Goal: Information Seeking & Learning: Learn about a topic

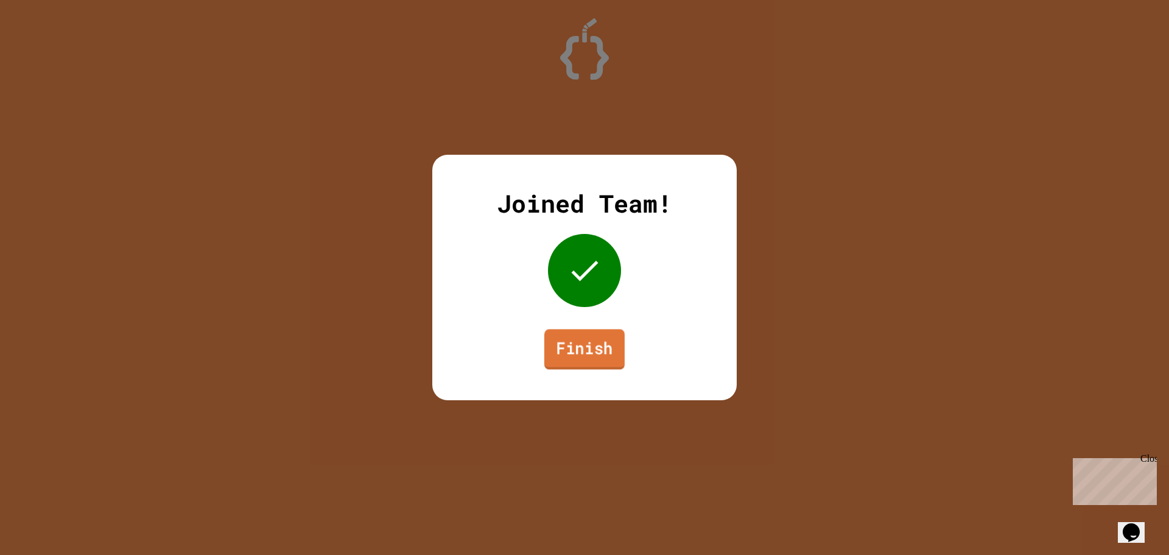
click at [599, 360] on link "Finish" at bounding box center [584, 349] width 80 height 40
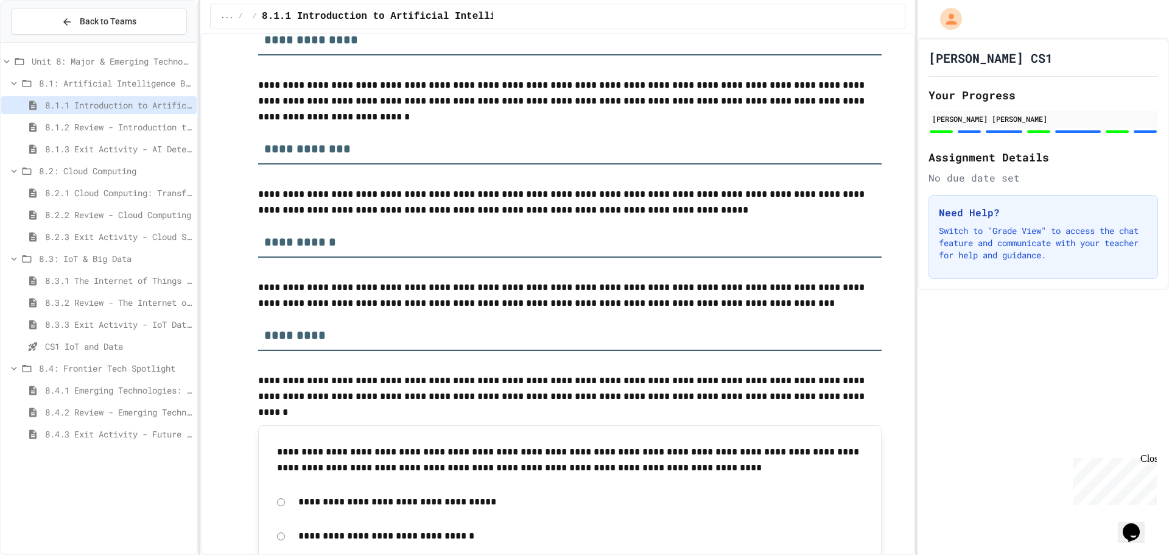
scroll to position [4567, 0]
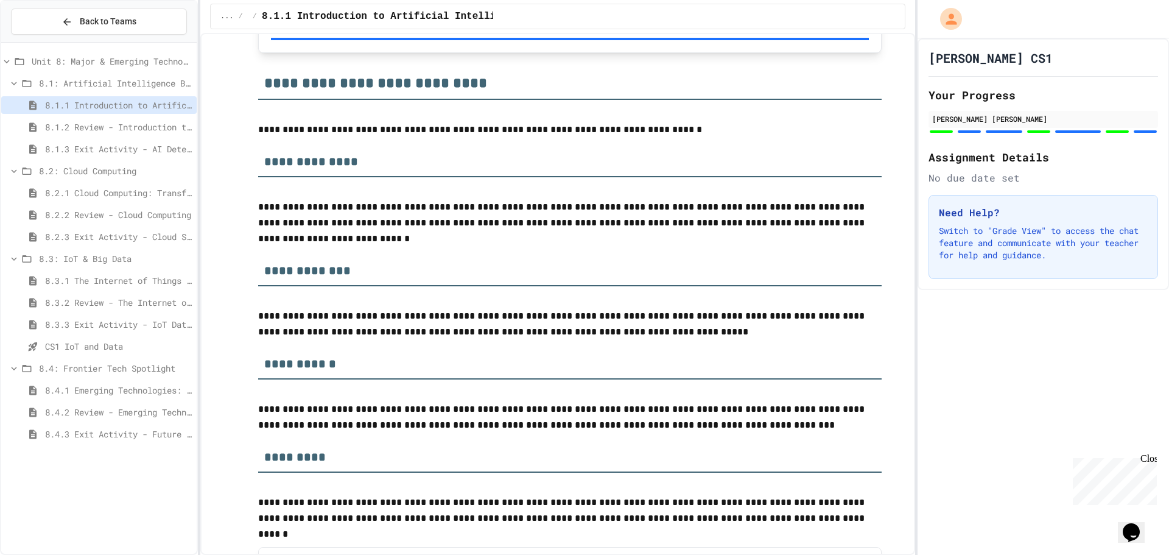
drag, startPoint x: 407, startPoint y: 105, endPoint x: 430, endPoint y: 96, distance: 24.1
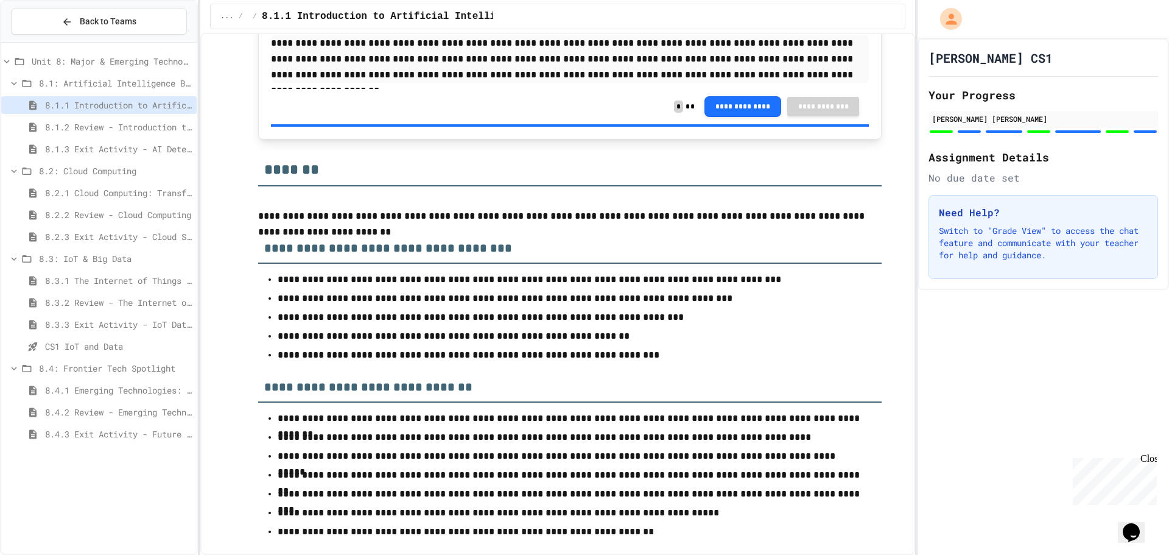
scroll to position [5171, 0]
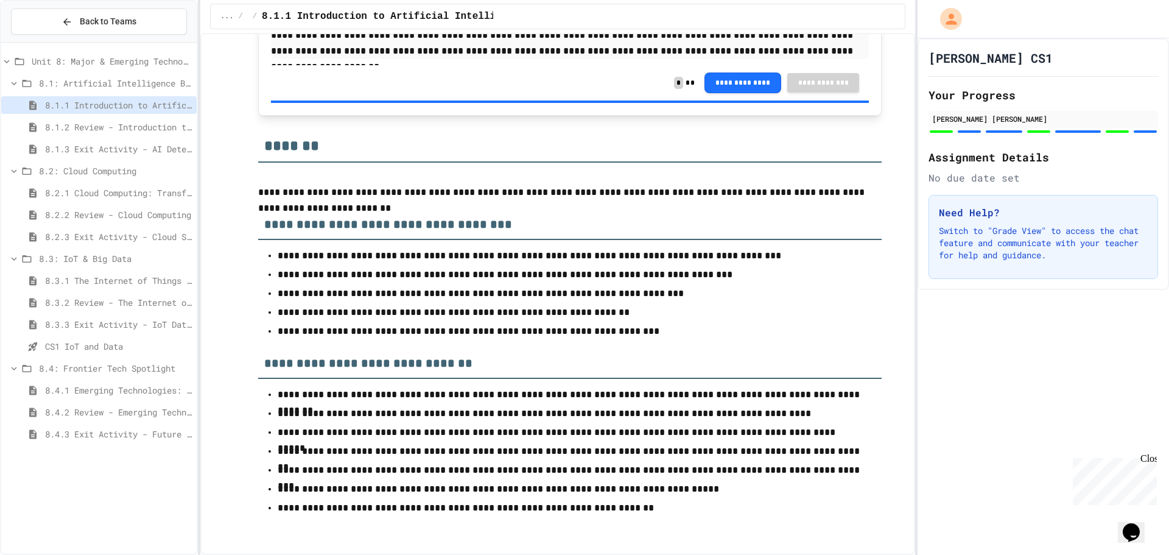
click at [85, 129] on span "8.1.2 Review - Introduction to Artificial Intelligence" at bounding box center [118, 127] width 147 height 13
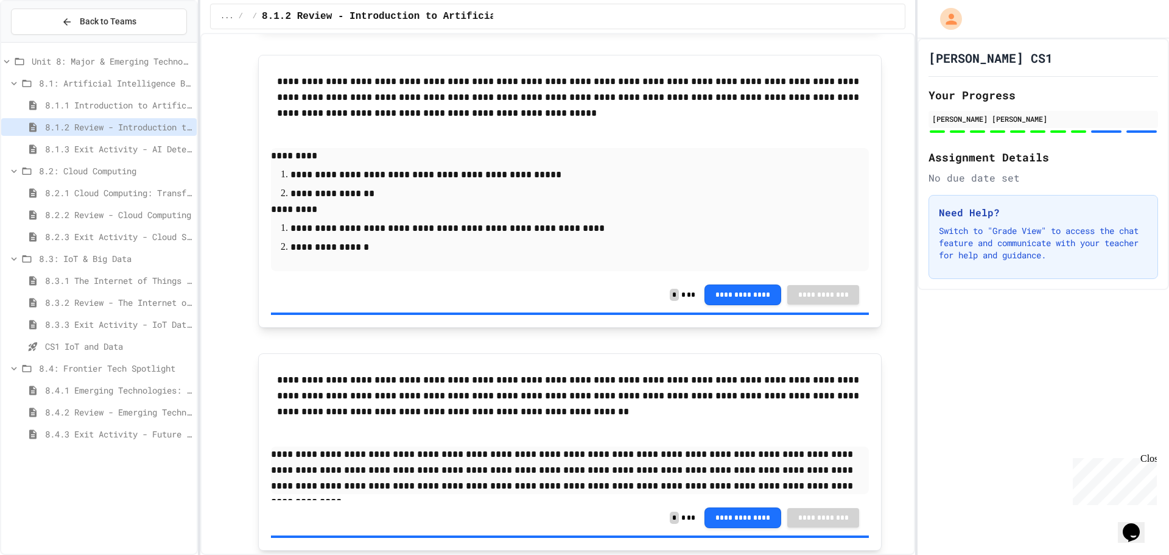
scroll to position [2347, 0]
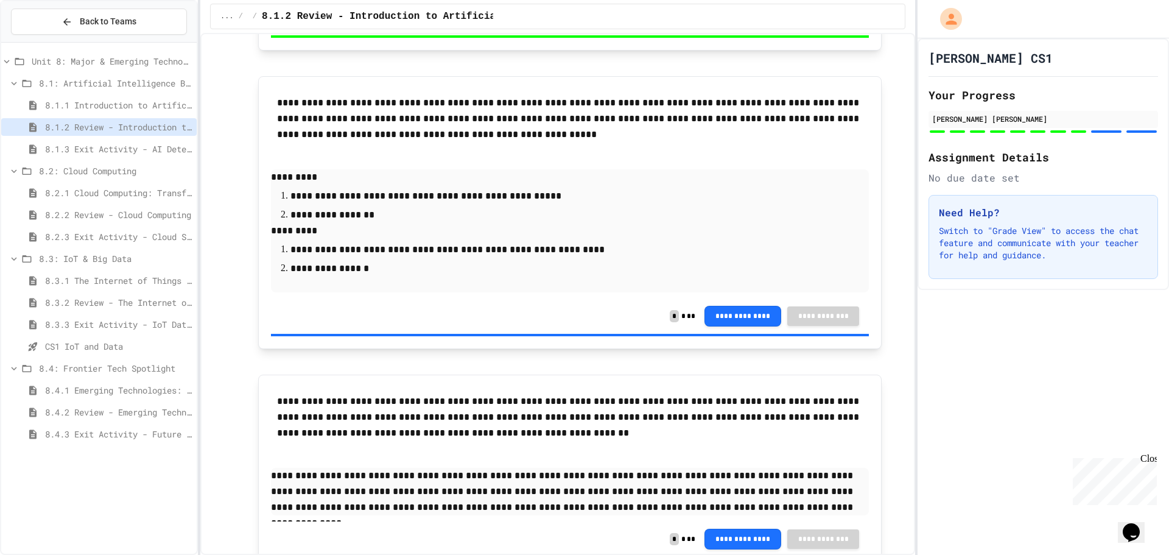
click at [116, 151] on span "8.1.3 Exit Activity - AI Detective" at bounding box center [118, 148] width 147 height 13
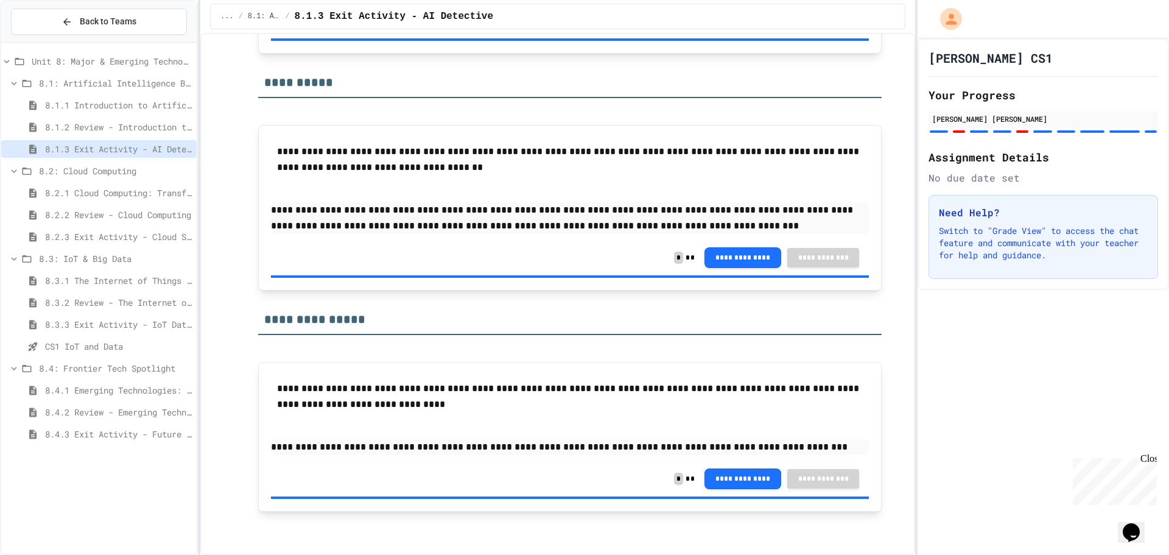
scroll to position [1810, 0]
click at [123, 103] on span "8.1.1 Introduction to Artificial Intelligence" at bounding box center [118, 105] width 147 height 13
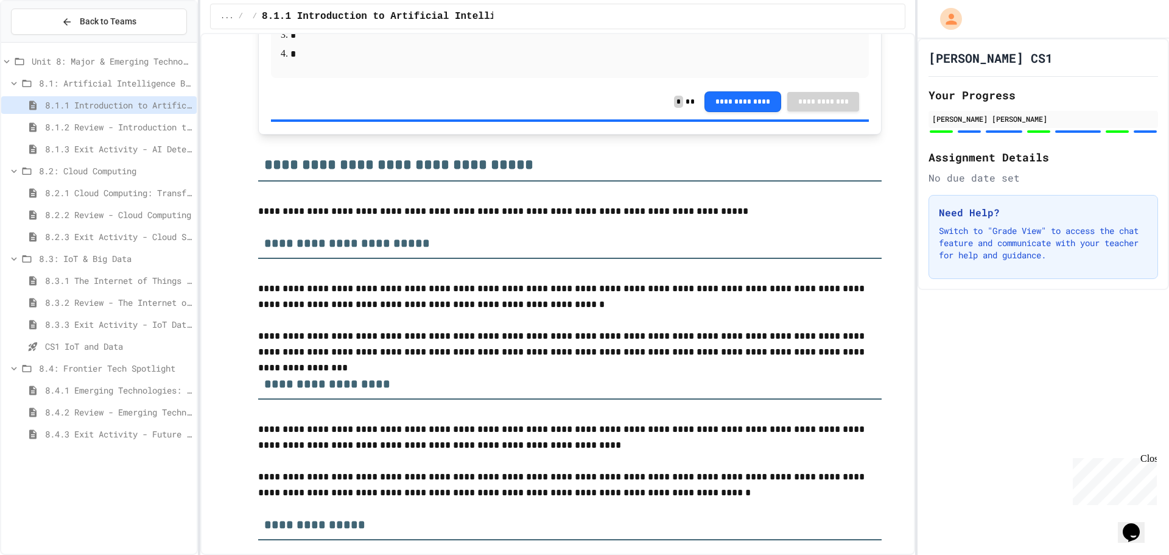
scroll to position [2192, 0]
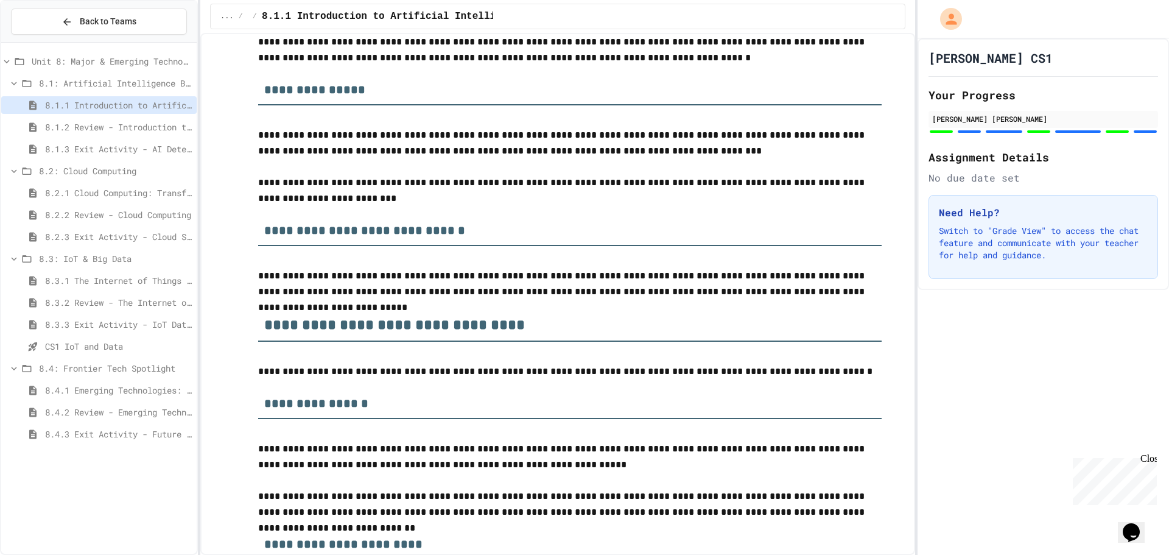
drag, startPoint x: 332, startPoint y: 54, endPoint x: 340, endPoint y: 38, distance: 18.5
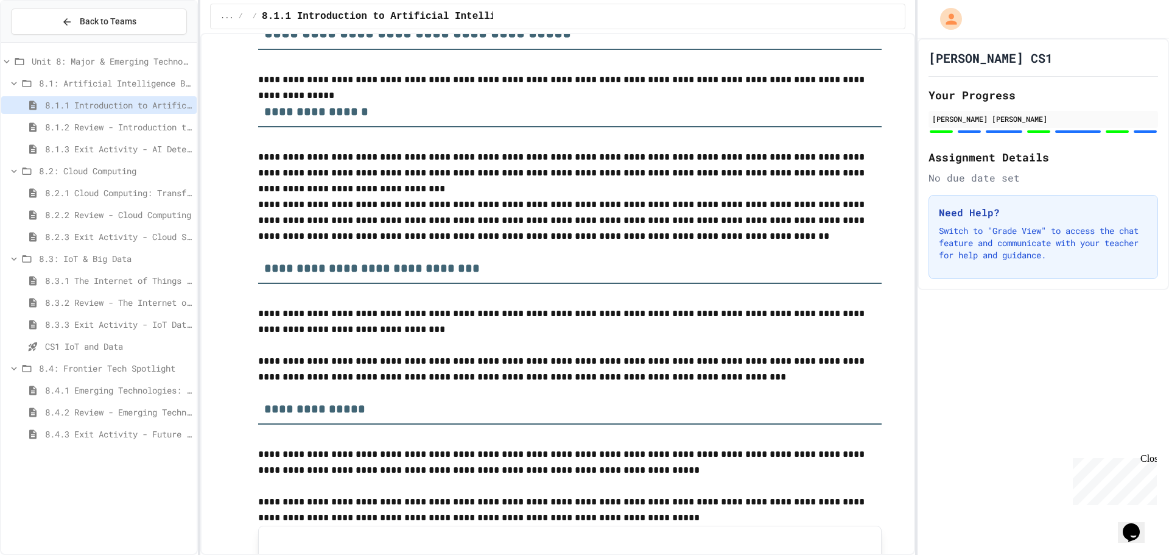
scroll to position [911, 0]
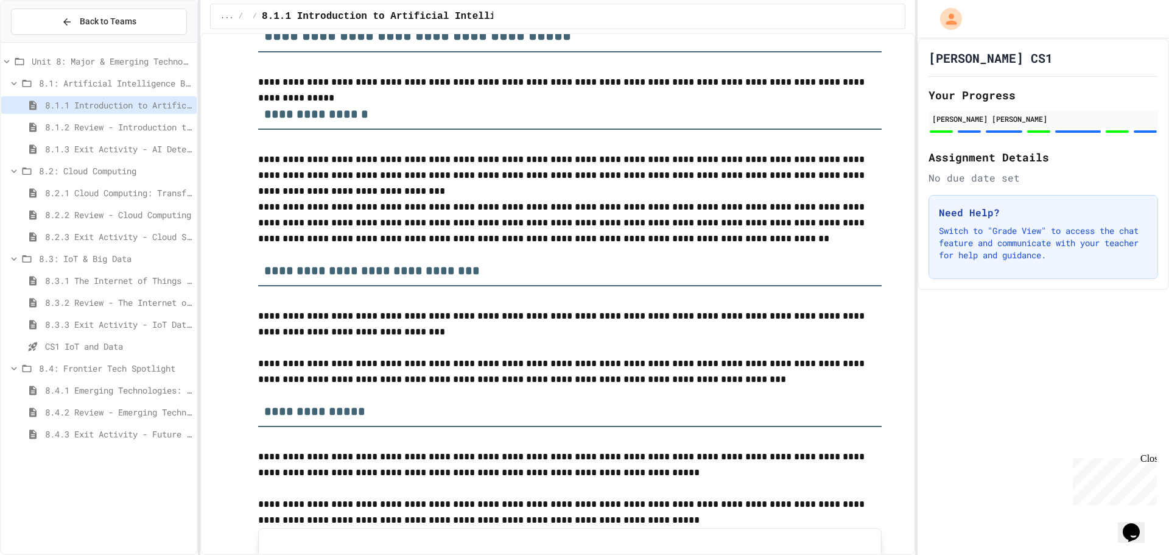
drag, startPoint x: 520, startPoint y: 55, endPoint x: 515, endPoint y: 61, distance: 7.7
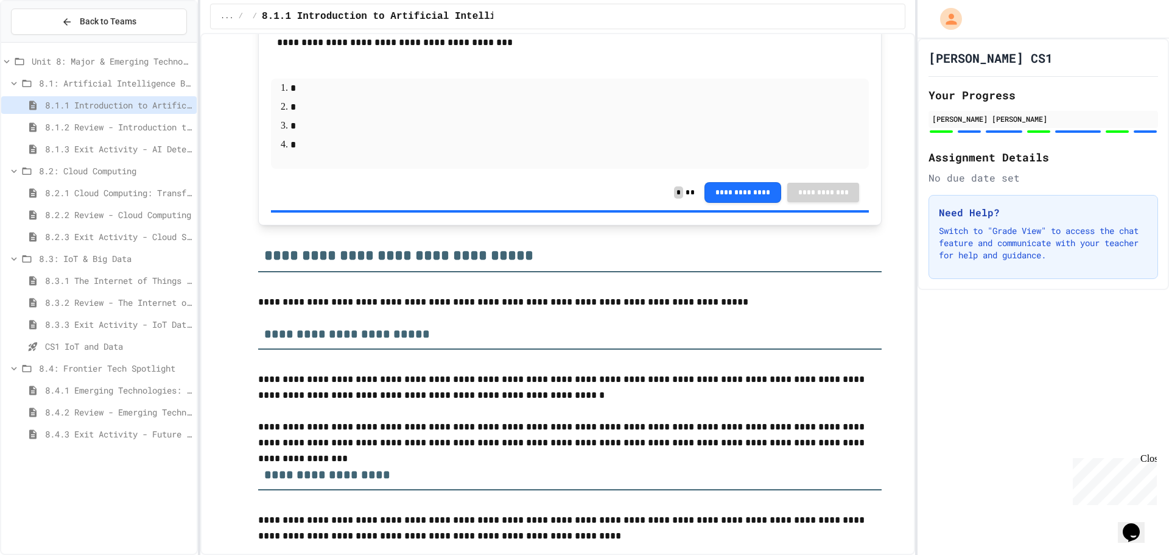
scroll to position [2090, 0]
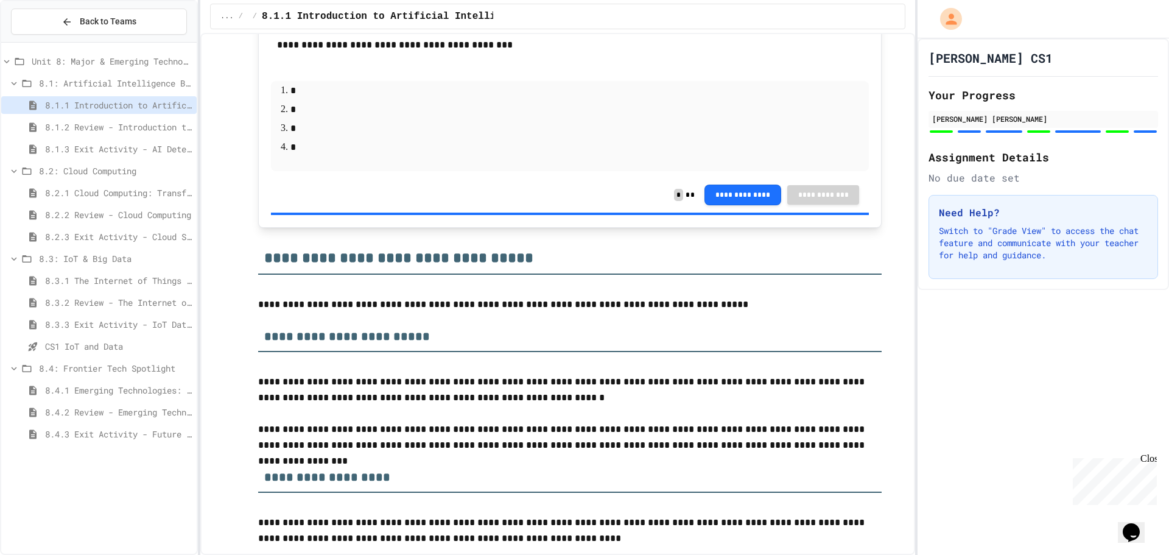
click at [86, 187] on span "8.2.1 Cloud Computing: Transforming the Digital World" at bounding box center [118, 192] width 147 height 13
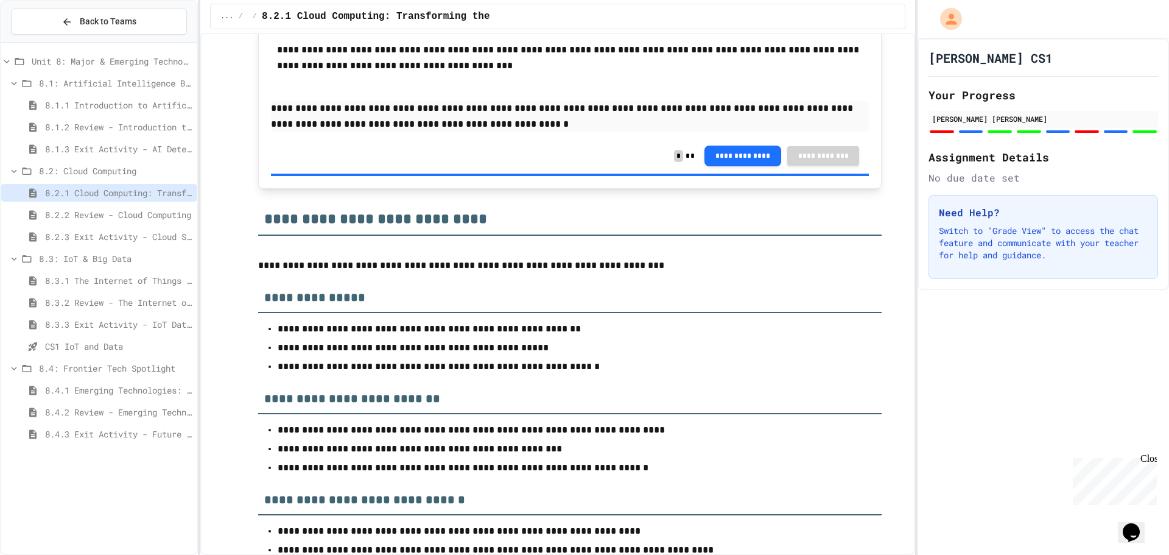
scroll to position [3227, 0]
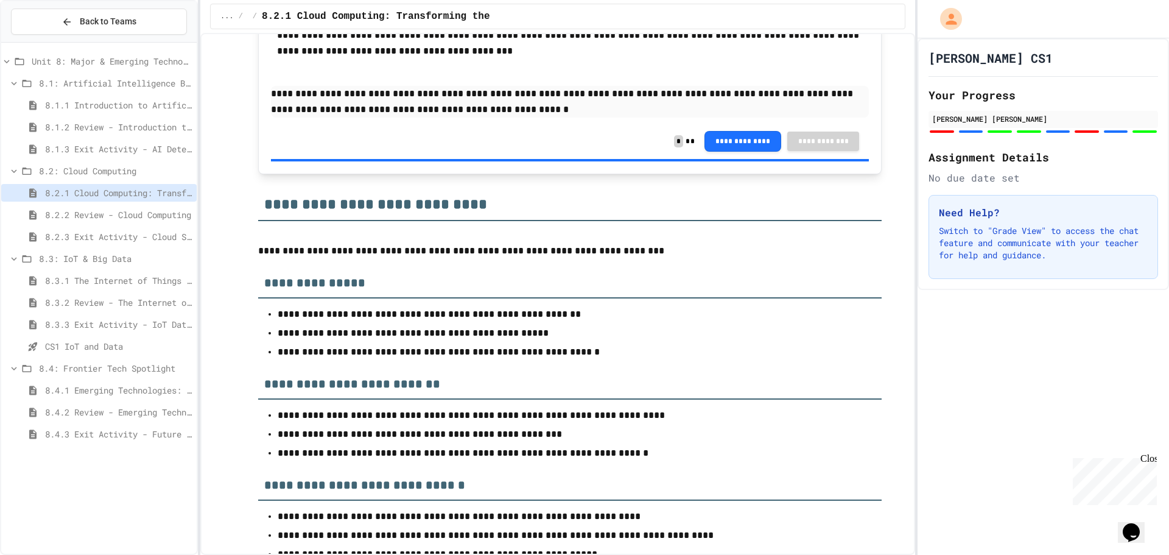
click at [111, 271] on div "8.3: IoT & Big Data" at bounding box center [98, 261] width 195 height 22
click at [108, 281] on span "8.3.1 The Internet of Things and Big Data: Our Connected Digital World" at bounding box center [118, 280] width 147 height 13
